Goal: Task Accomplishment & Management: Complete application form

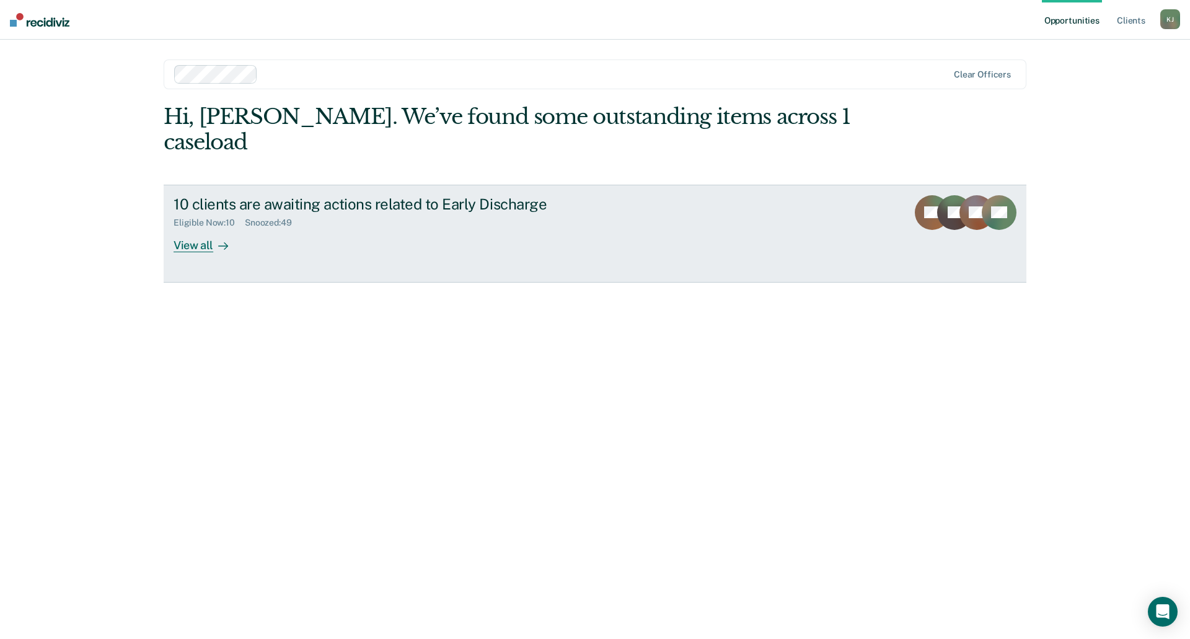
click at [202, 228] on div "View all" at bounding box center [208, 240] width 69 height 24
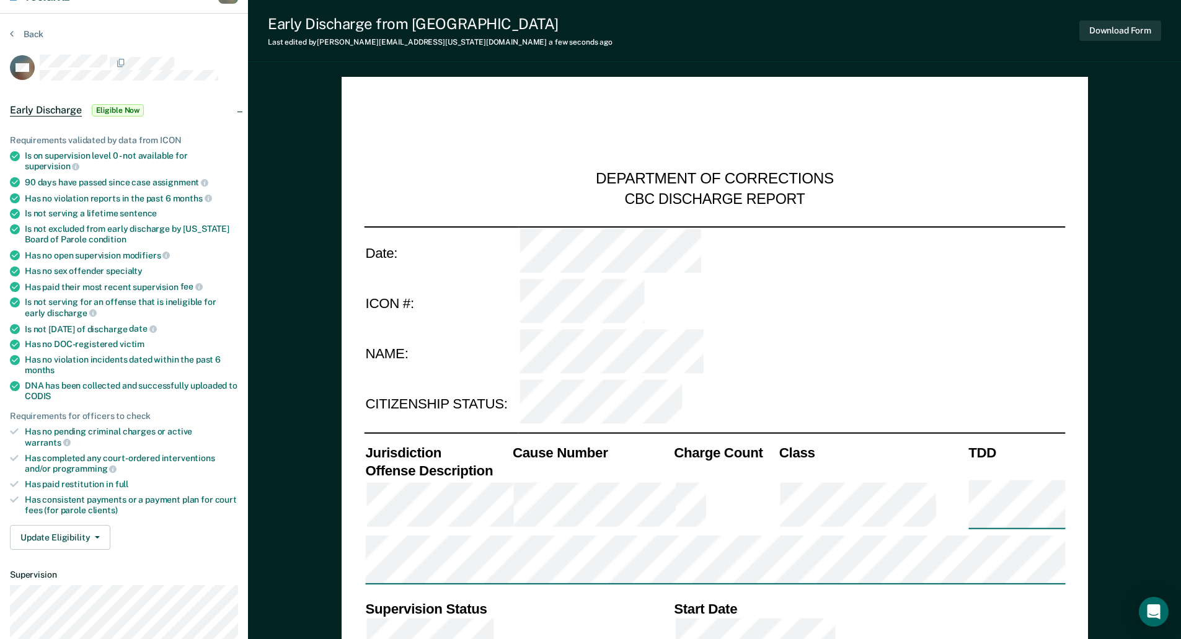
scroll to position [24, 0]
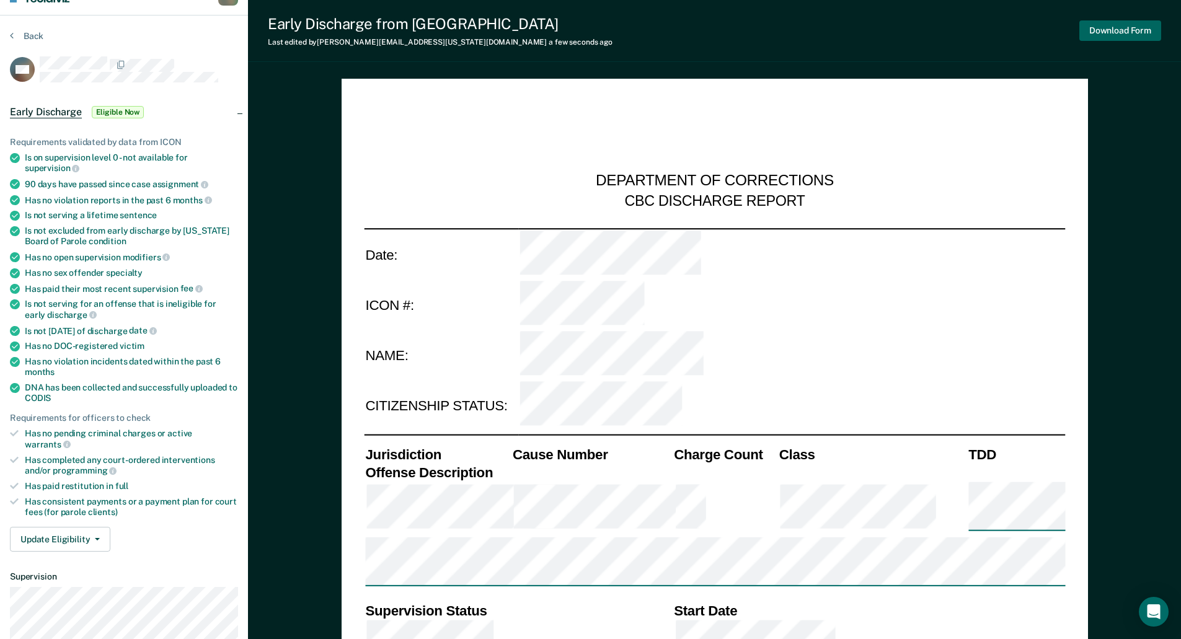
click at [1130, 29] on button "Download Form" at bounding box center [1120, 30] width 82 height 20
type textarea "x"
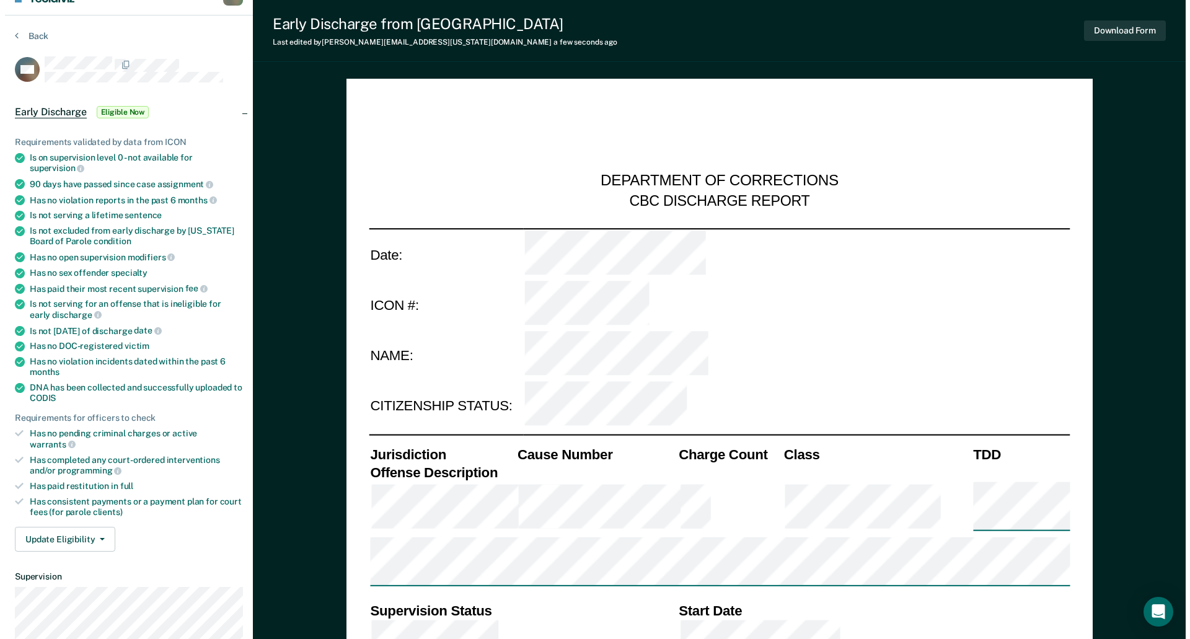
scroll to position [0, 0]
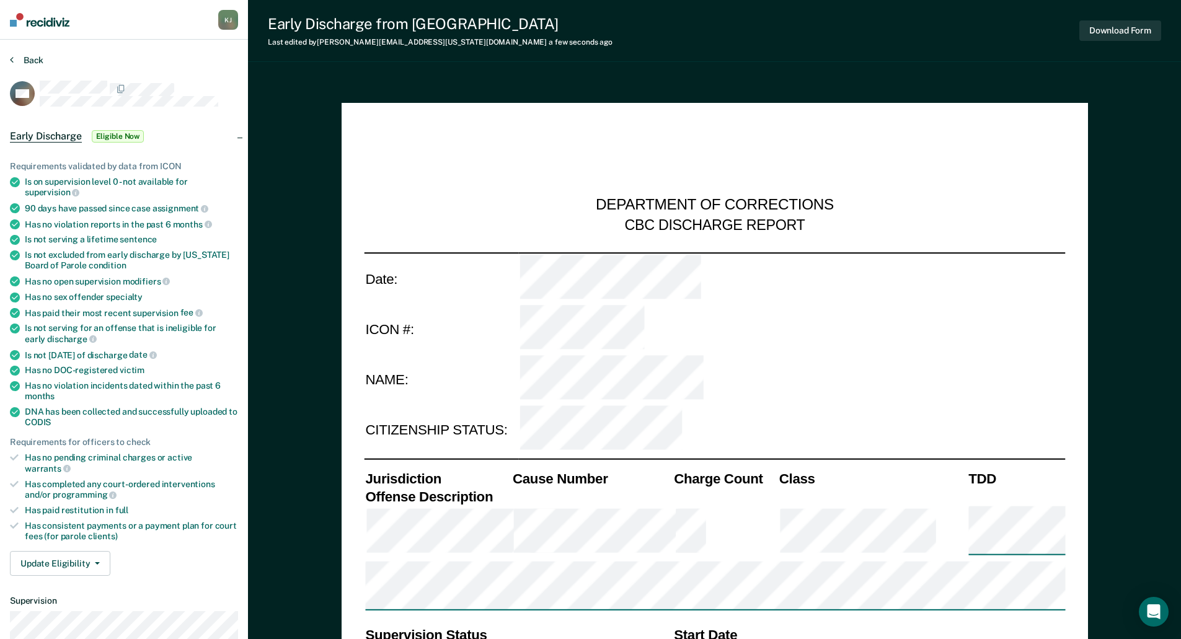
click at [16, 60] on button "Back" at bounding box center [26, 60] width 33 height 11
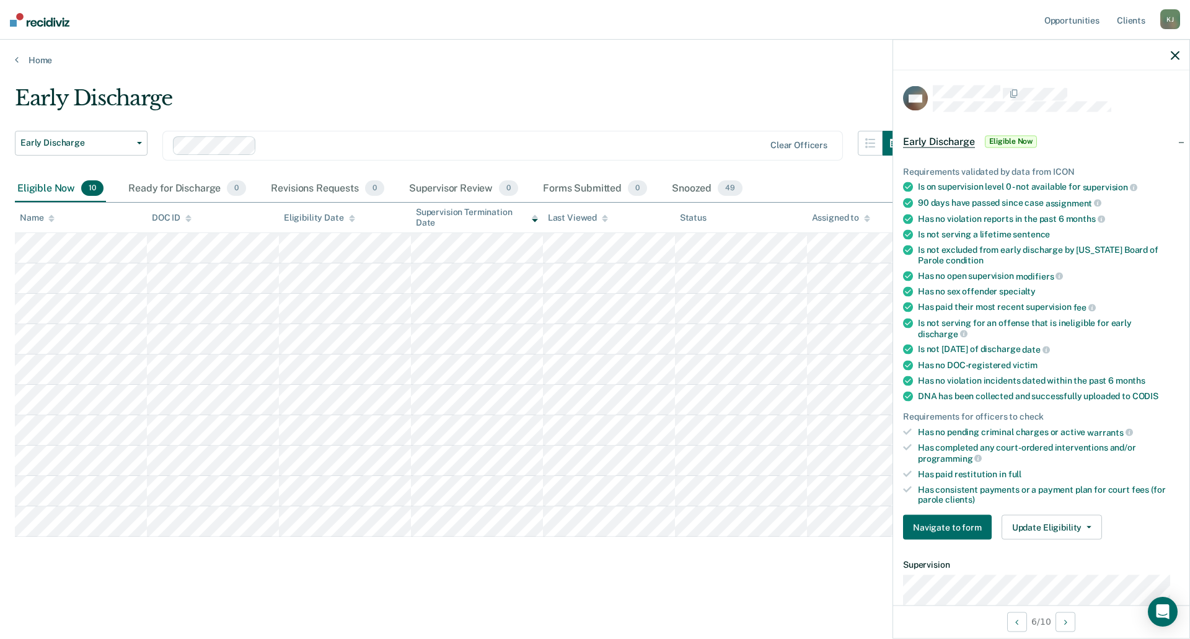
click at [1174, 51] on icon "button" at bounding box center [1175, 55] width 9 height 9
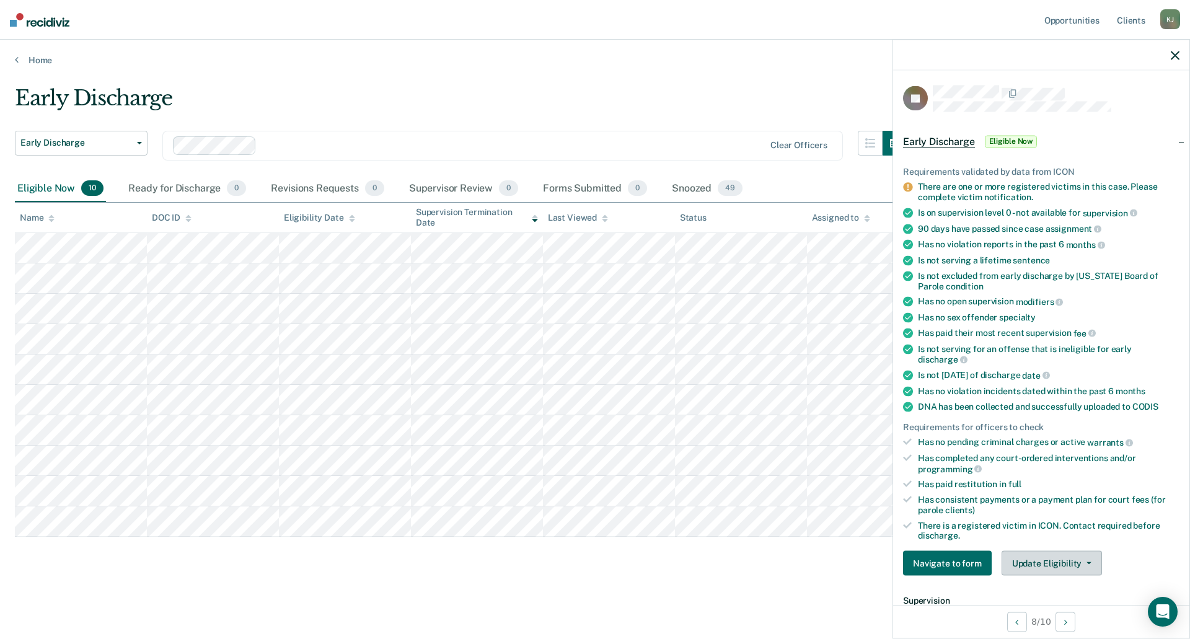
click at [1044, 565] on button "Update Eligibility" at bounding box center [1052, 563] width 100 height 25
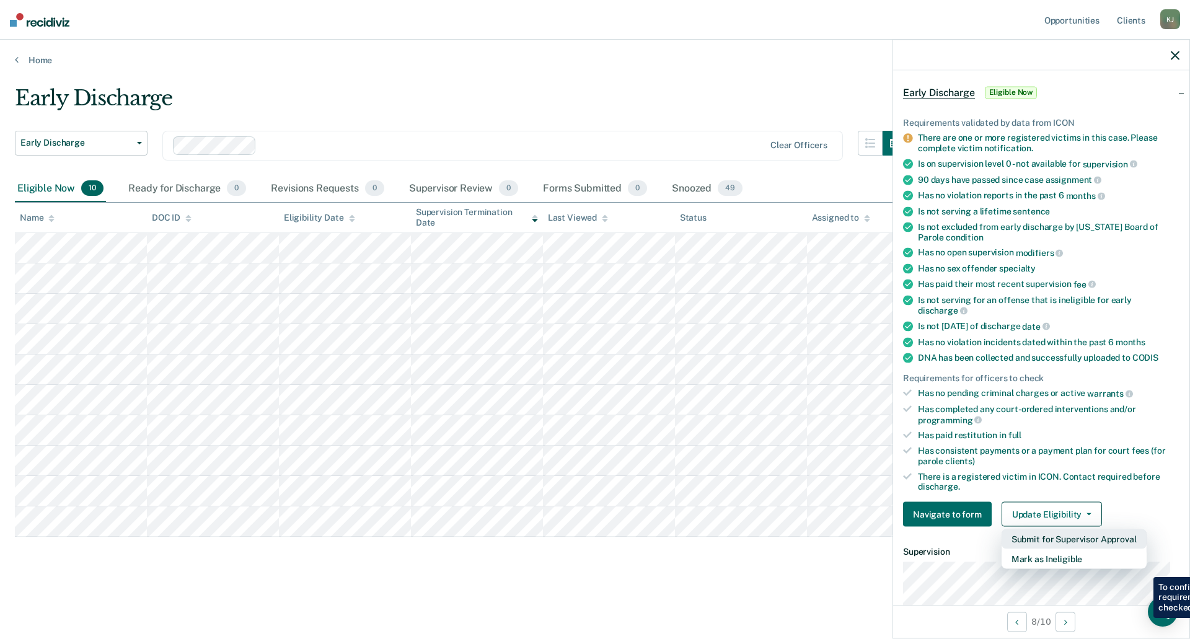
scroll to position [124, 0]
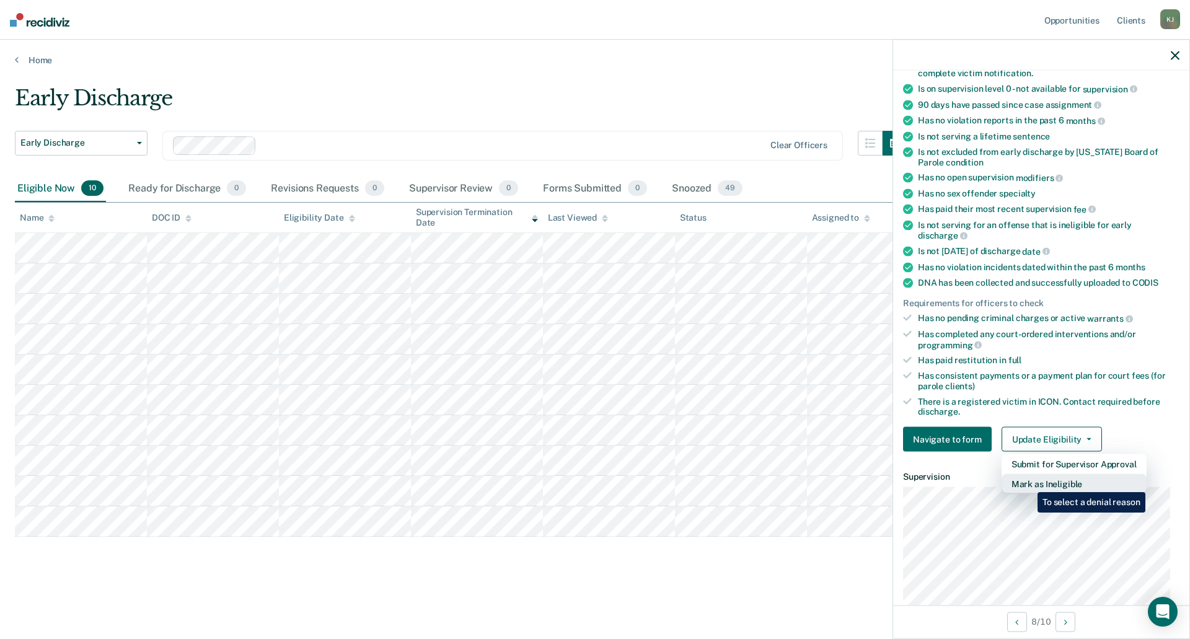
click at [1029, 483] on button "Mark as Ineligible" at bounding box center [1074, 484] width 145 height 20
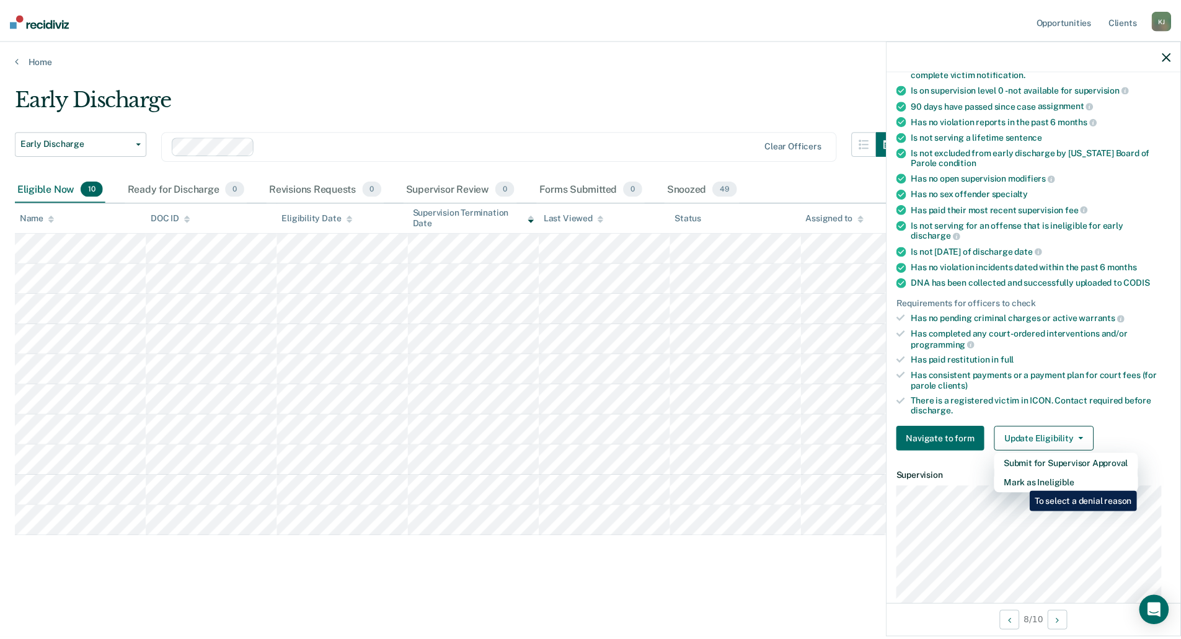
scroll to position [0, 0]
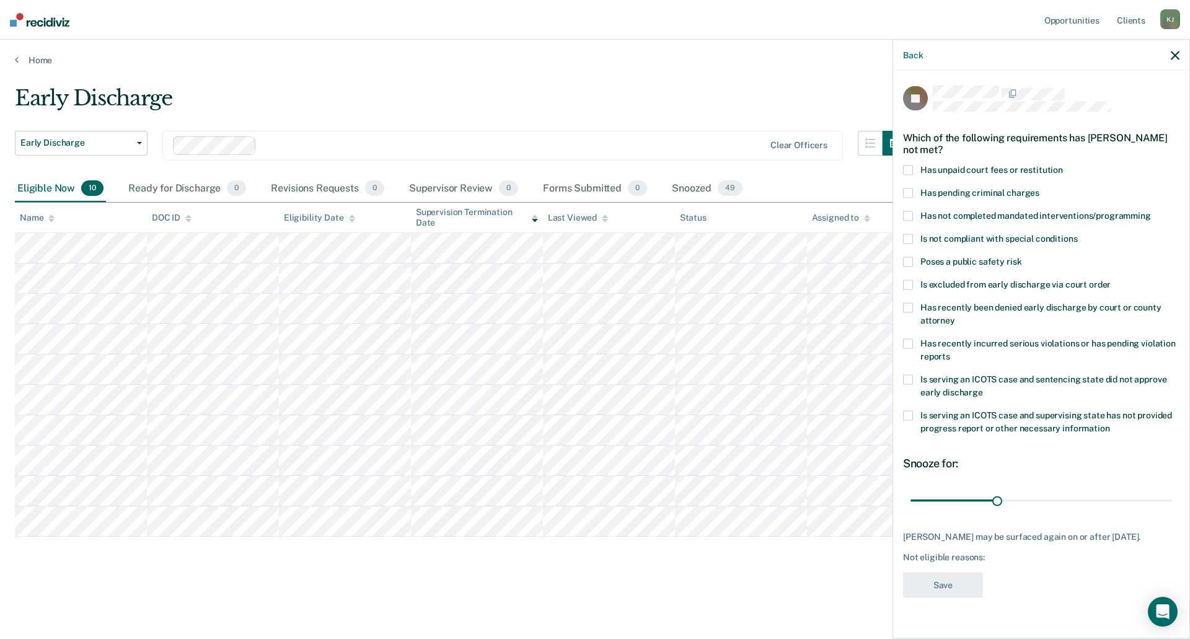
click at [906, 162] on div "Which of the following requirements has [PERSON_NAME] not met?" at bounding box center [1041, 143] width 277 height 43
click at [913, 168] on label "Has unpaid court fees or restitution" at bounding box center [1041, 171] width 277 height 13
click at [1063, 165] on input "Has unpaid court fees or restitution" at bounding box center [1063, 165] width 0 height 0
click at [907, 342] on span at bounding box center [908, 344] width 10 height 10
click at [951, 352] on input "Has recently incurred serious violations or has pending violation reports" at bounding box center [951, 352] width 0 height 0
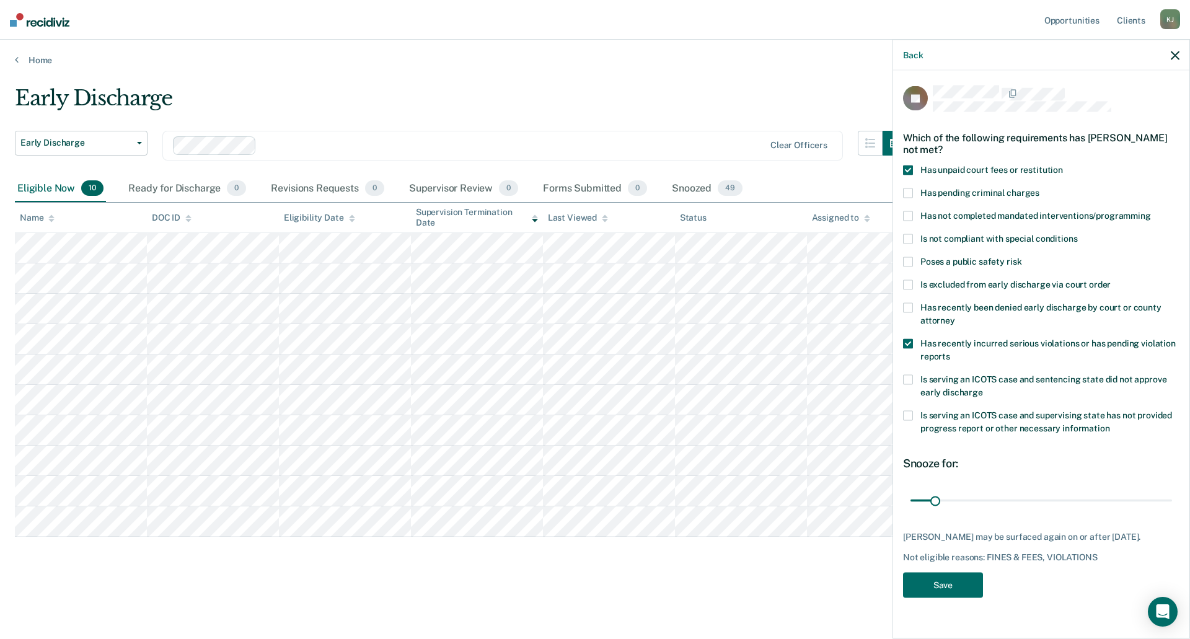
click at [910, 413] on span at bounding box center [908, 415] width 10 height 10
click at [1110, 423] on input "Is serving an ICOTS case and supervising state has not provided progress report…" at bounding box center [1110, 423] width 0 height 0
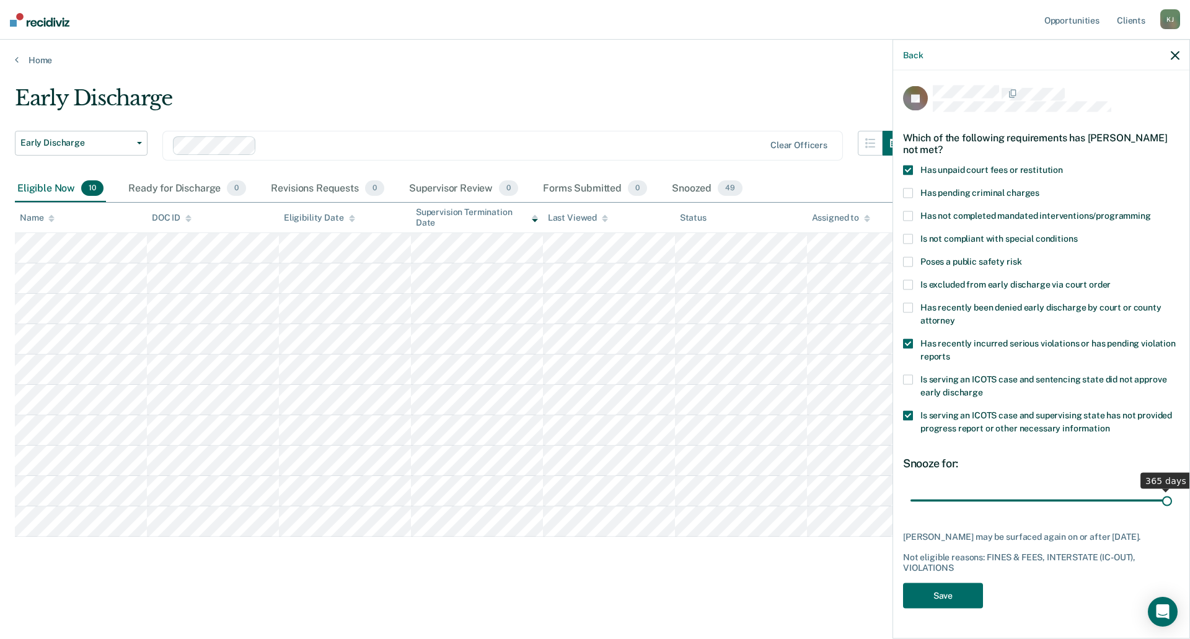
drag, startPoint x: 933, startPoint y: 495, endPoint x: 1170, endPoint y: 500, distance: 237.5
click at [1170, 500] on input "range" at bounding box center [1042, 501] width 262 height 22
drag, startPoint x: 1166, startPoint y: 499, endPoint x: 1040, endPoint y: 495, distance: 126.5
type input "180"
click at [1040, 495] on input "range" at bounding box center [1042, 501] width 262 height 22
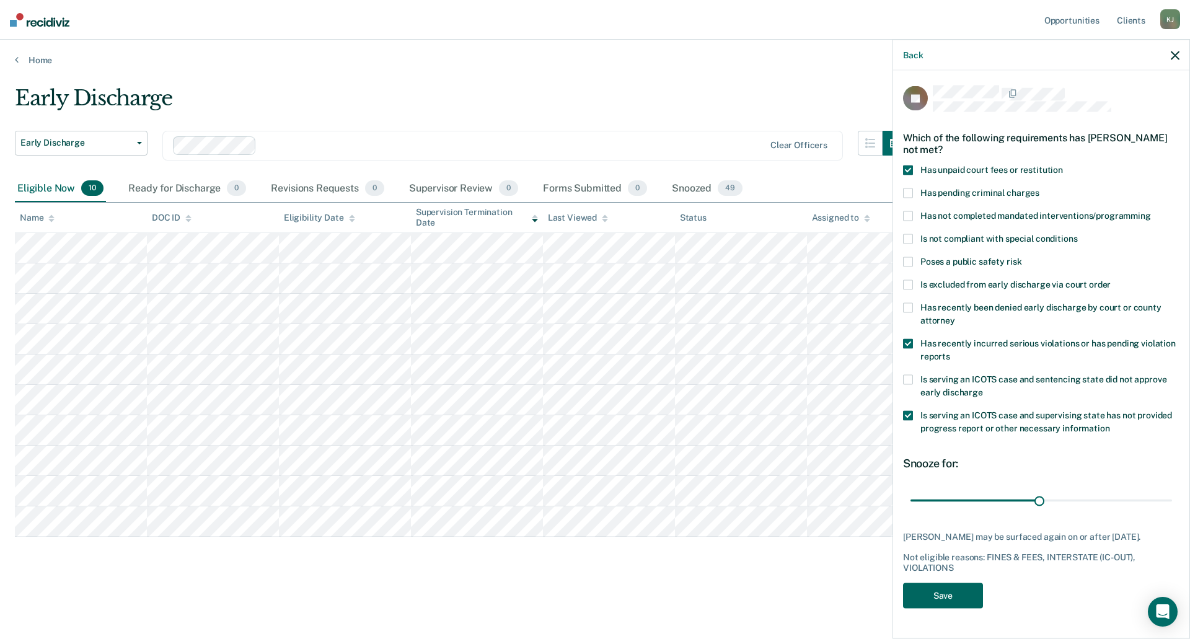
click at [942, 592] on button "Save" at bounding box center [943, 595] width 80 height 25
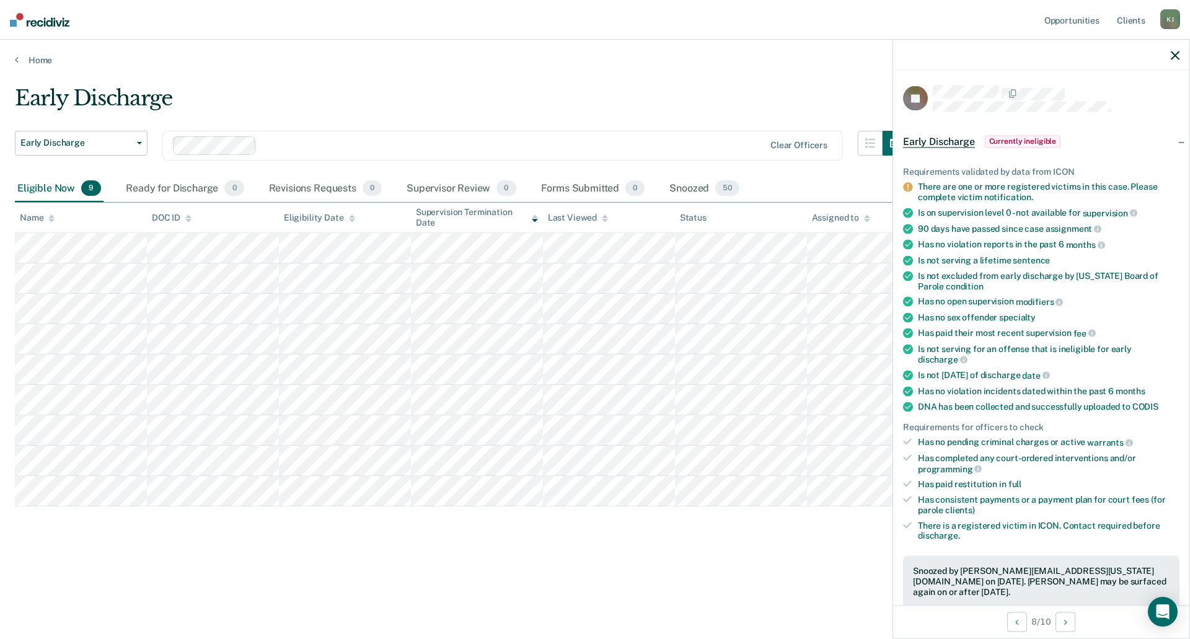
click at [1175, 53] on icon "button" at bounding box center [1175, 55] width 9 height 9
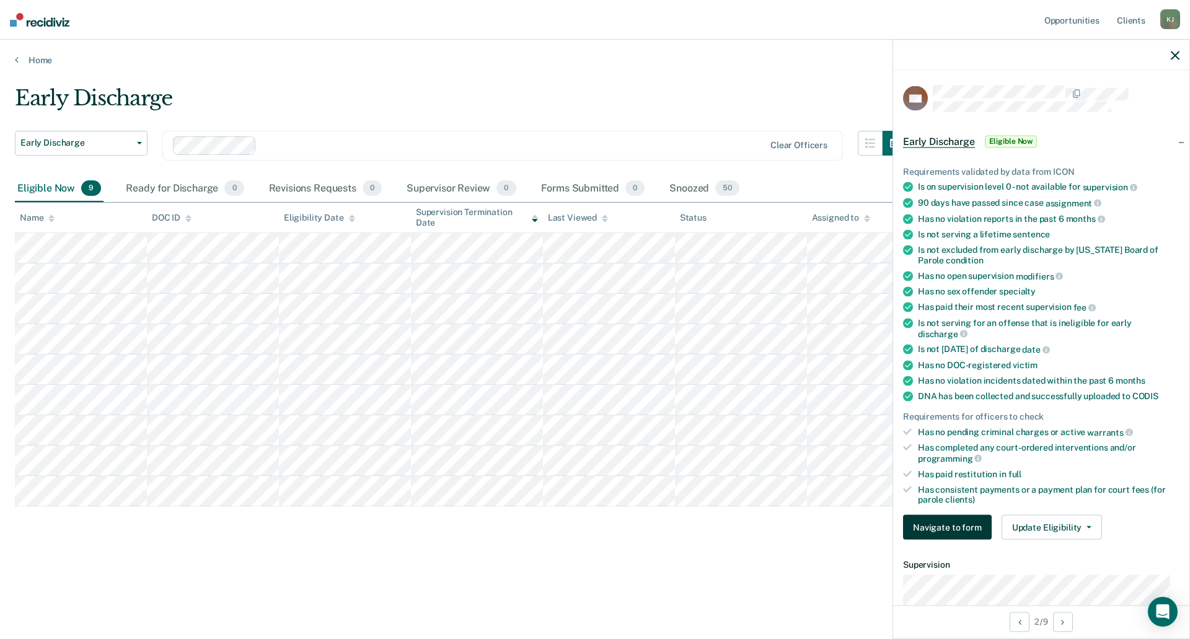
click at [969, 530] on button "Navigate to form" at bounding box center [947, 527] width 89 height 25
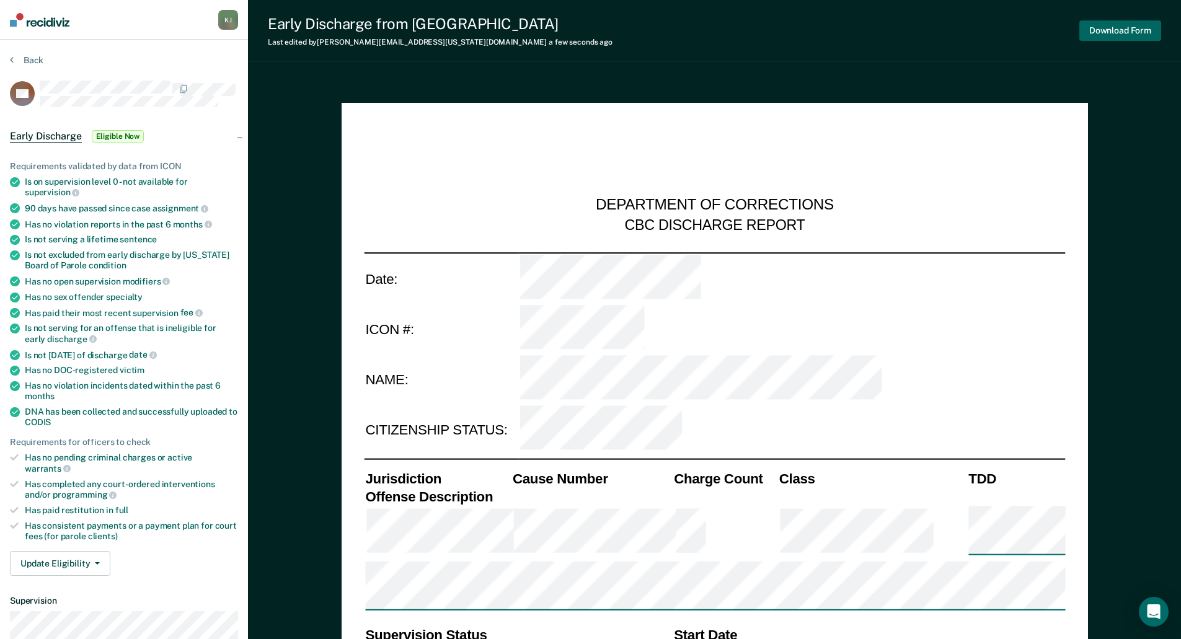
click at [1116, 27] on button "Download Form" at bounding box center [1120, 30] width 82 height 20
click at [33, 60] on button "Back" at bounding box center [26, 60] width 33 height 11
click at [12, 59] on icon at bounding box center [12, 60] width 4 height 10
click at [11, 60] on icon at bounding box center [12, 60] width 4 height 10
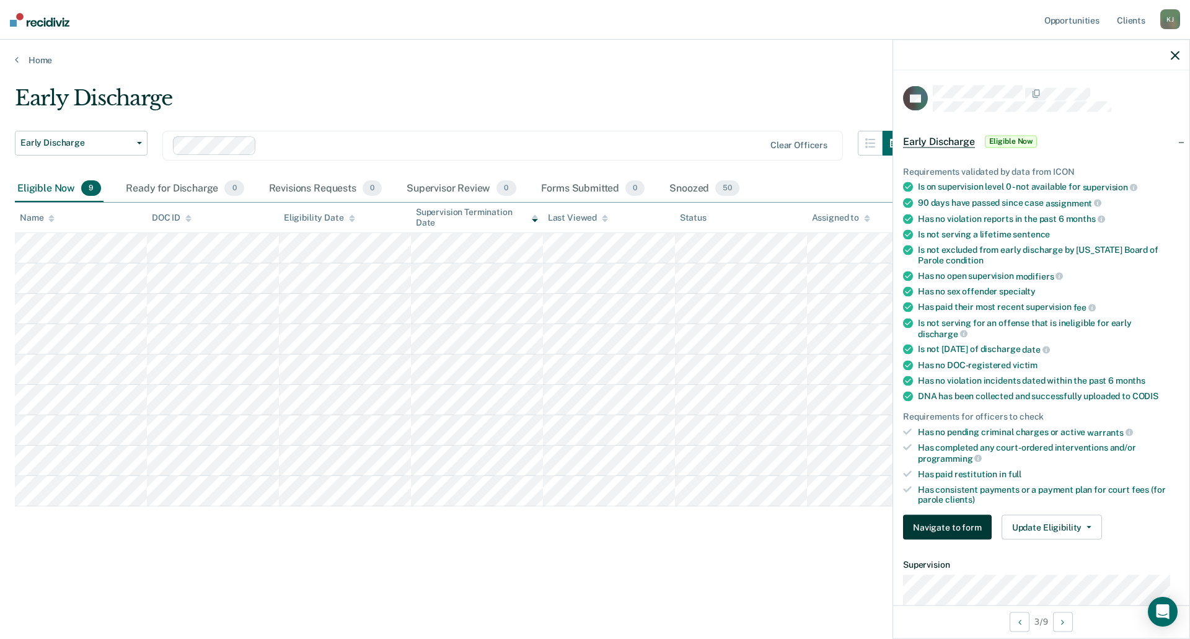
click at [970, 526] on button "Navigate to form" at bounding box center [947, 527] width 89 height 25
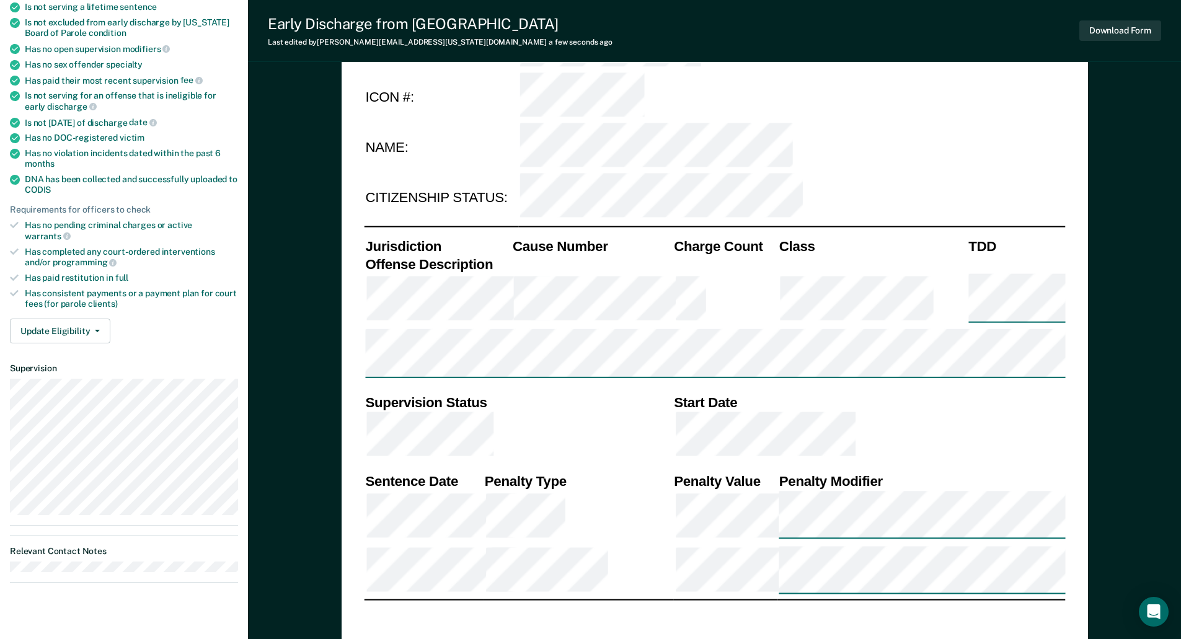
scroll to position [24, 0]
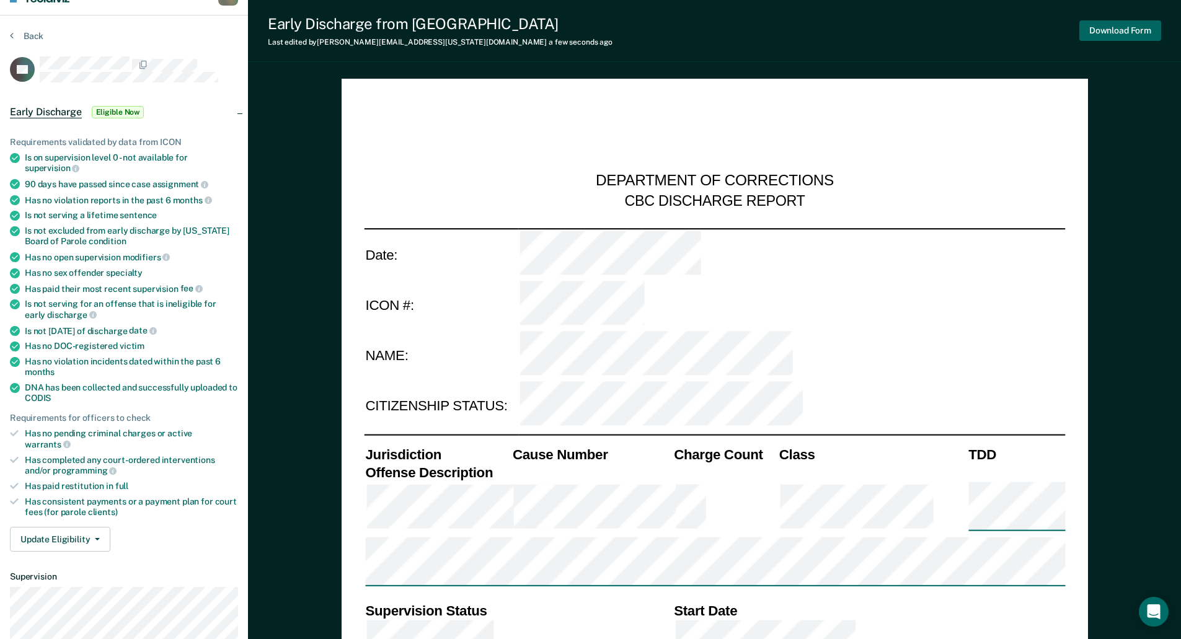
click at [1122, 32] on button "Download Form" at bounding box center [1120, 30] width 82 height 20
type textarea "x"
click at [13, 33] on icon at bounding box center [12, 35] width 4 height 10
